Goal: Information Seeking & Learning: Learn about a topic

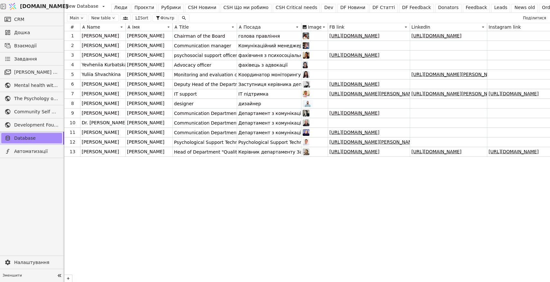
click at [284, 8] on div "CSH Critical needs" at bounding box center [295, 7] width 41 height 7
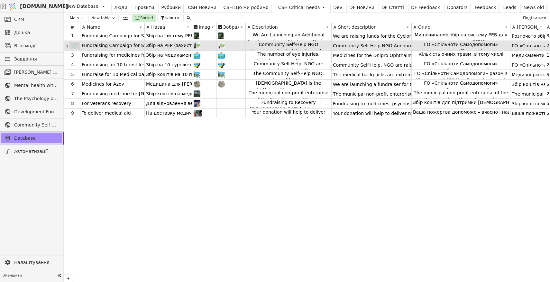
click at [76, 44] on icon at bounding box center [75, 46] width 4 height 4
click at [75, 44] on icon at bounding box center [75, 46] width 4 height 4
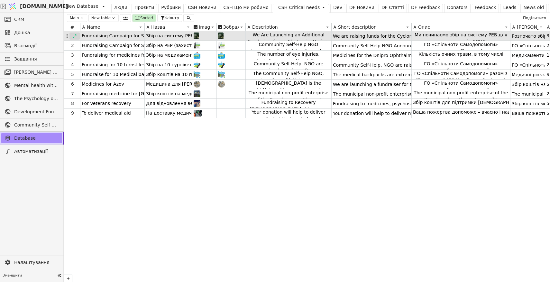
click at [75, 35] on icon at bounding box center [74, 36] width 5 height 5
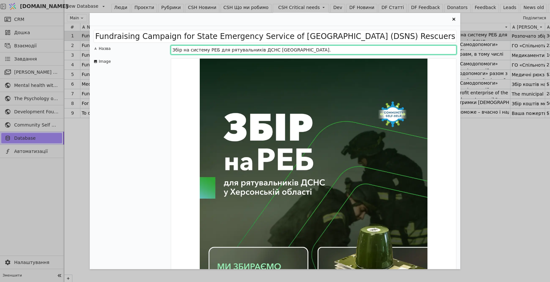
click at [183, 50] on input "Збір на систему РЕБ для рятувальників ДСНС [GEOGRAPHIC_DATA]." at bounding box center [313, 49] width 285 height 9
click at [185, 50] on input "Збір дня Незалежності на систему РЕБ для рятувальників ДСНС [GEOGRAPHIC_DATA]." at bounding box center [313, 49] width 285 height 9
type input "Збір Дня Незалежності на систему РЕБ для рятувальників ДСНС [GEOGRAPHIC_DATA]."
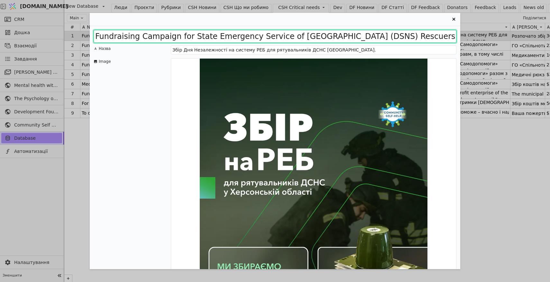
click at [139, 37] on input "Fundraising Campaign for State Emergency Service of [GEOGRAPHIC_DATA] (DSNS) Re…" at bounding box center [275, 36] width 363 height 13
click at [182, 39] on input "Fundraising for Independent Day Campaign for State Emergency Service of [GEOGRA…" at bounding box center [275, 36] width 363 height 13
drag, startPoint x: 216, startPoint y: 37, endPoint x: 152, endPoint y: 38, distance: 63.3
click at [152, 38] on input "Fundraising for Independent Day Campaign for State Emergency Service of [GEOGRA…" at bounding box center [275, 36] width 363 height 13
click at [97, 37] on input "Fundraising for Campaign for State Emergency Service of [GEOGRAPHIC_DATA] (DSNS…" at bounding box center [275, 36] width 363 height 13
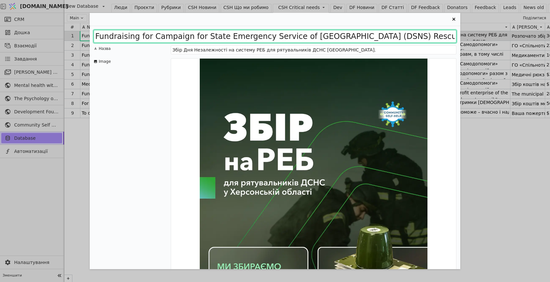
paste input "Independent Day"
click at [216, 35] on input "Independent Day Fundraising for Campaign for State Emergency Service of [GEOGRA…" at bounding box center [275, 36] width 363 height 13
click at [139, 35] on input "Independent Day Fundraising Campaign for State Emergency Service of [GEOGRAPHIC…" at bounding box center [275, 36] width 363 height 13
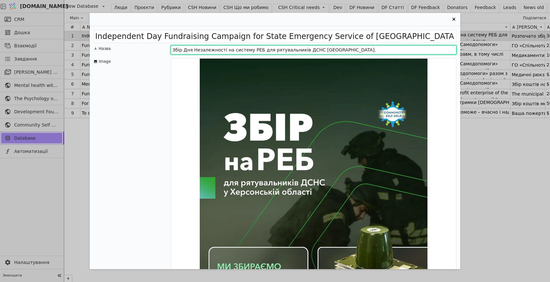
click at [214, 49] on input "Збір Дня Незалежності на систему РЕБ для рятувальників ДСНС [GEOGRAPHIC_DATA]." at bounding box center [313, 49] width 285 height 9
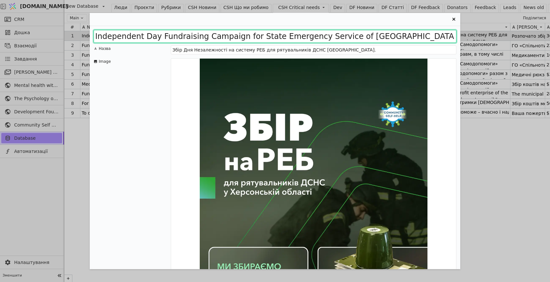
click at [154, 41] on input "Independent Day Fundraising Campaign for State Emergency Service of [GEOGRAPHIC…" at bounding box center [275, 36] width 363 height 13
paste input "ce Day Fundraiser: Electronic Warfare System for the State Emergency Service in"
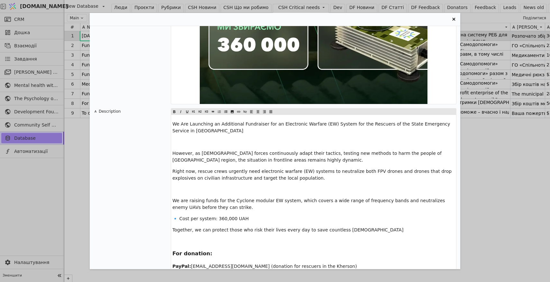
scroll to position [529, 0]
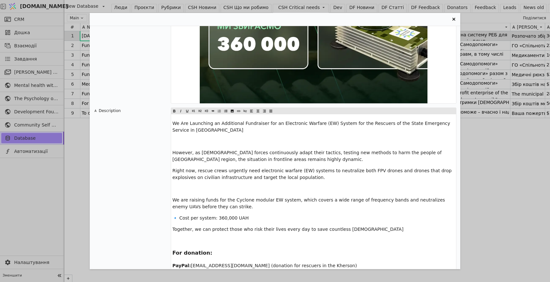
type input "[DATE] Fundraiser: Electronic Warfare System for the State Emergency Service in…"
click at [193, 145] on div "We Are Launching an Additional Fundraiser for an Electronic Warfare (EW) System…" at bounding box center [313, 211] width 285 height 194
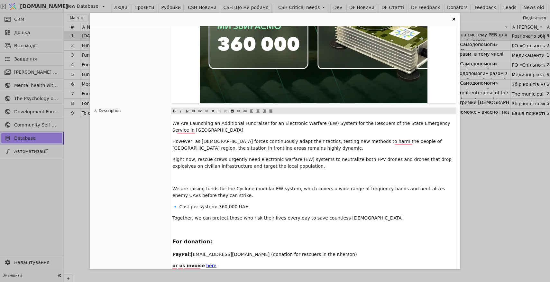
click at [172, 123] on span "We Are Launching an Additional Fundraiser for an Electronic Warfare (EW) System…" at bounding box center [311, 127] width 279 height 12
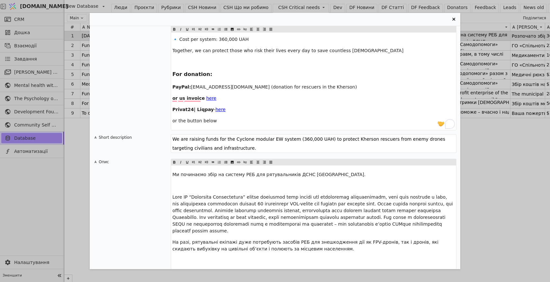
scroll to position [715, 0]
click at [174, 173] on span "Ми починаємо збір на систему РЕБ для рятувальників ДСНС [GEOGRAPHIC_DATA]." at bounding box center [268, 173] width 193 height 5
click at [173, 173] on span "Ми починаємо збір на систему РЕБ для рятувальників ДСНС [GEOGRAPHIC_DATA]." at bounding box center [268, 173] width 193 height 5
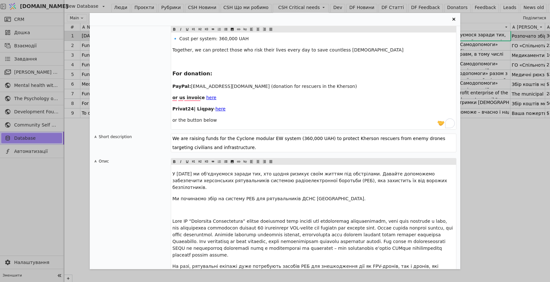
scroll to position [726, 0]
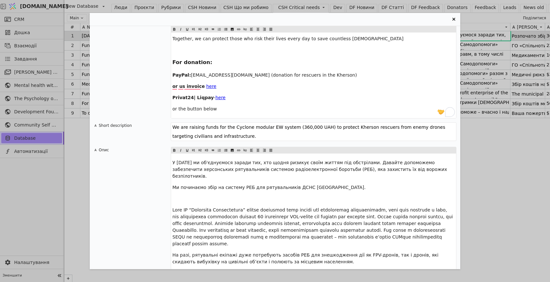
click at [179, 201] on p "﻿" at bounding box center [313, 198] width 282 height 7
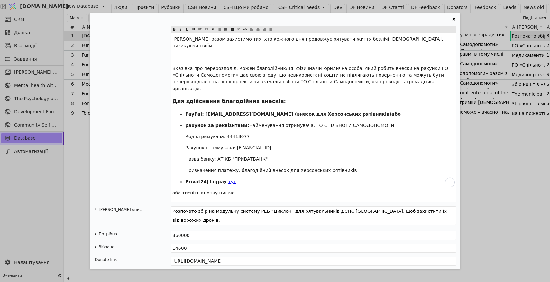
scroll to position [1009, 0]
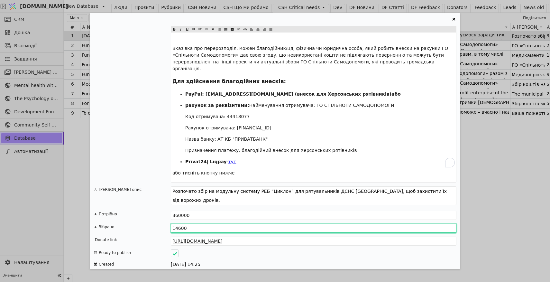
drag, startPoint x: 191, startPoint y: 213, endPoint x: 168, endPoint y: 213, distance: 22.2
click at [168, 223] on div "Зібрано 14600" at bounding box center [275, 227] width 363 height 9
type input "250"
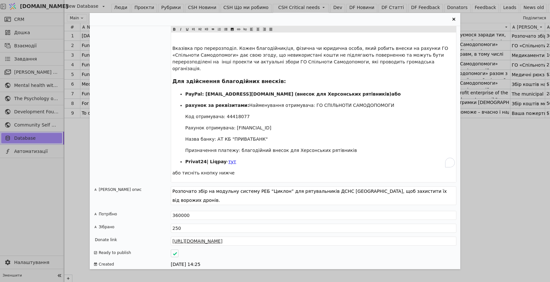
click at [63, 176] on div "[DATE] Fundraiser: Electronic Warfare System for the State Emergency Service in…" at bounding box center [275, 141] width 550 height 282
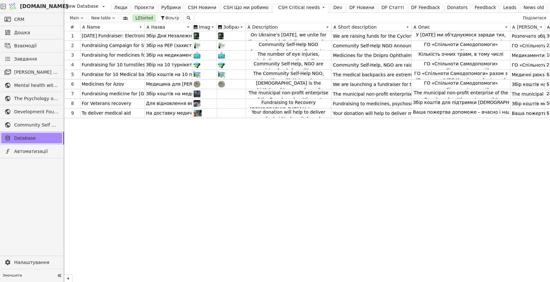
click at [39, 5] on span "[DOMAIN_NAME]" at bounding box center [44, 7] width 48 height 8
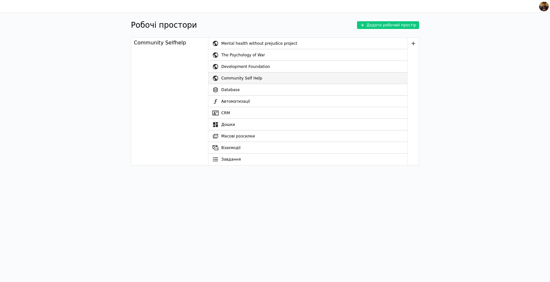
click at [243, 78] on div "Community Self Help" at bounding box center [314, 78] width 186 height 12
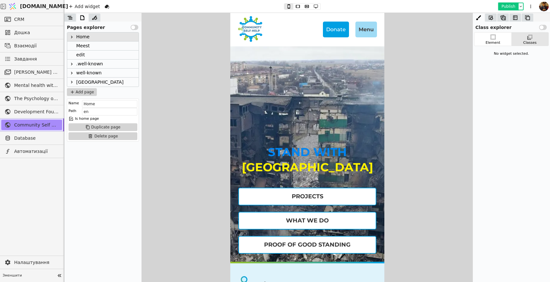
click at [509, 5] on button "Publish" at bounding box center [508, 6] width 19 height 6
